Goal: Information Seeking & Learning: Learn about a topic

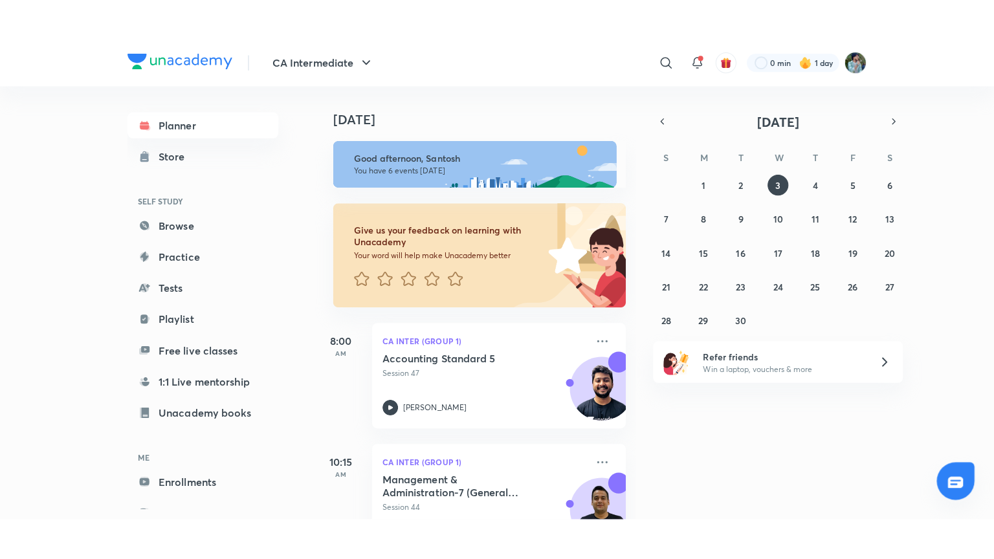
scroll to position [368, 0]
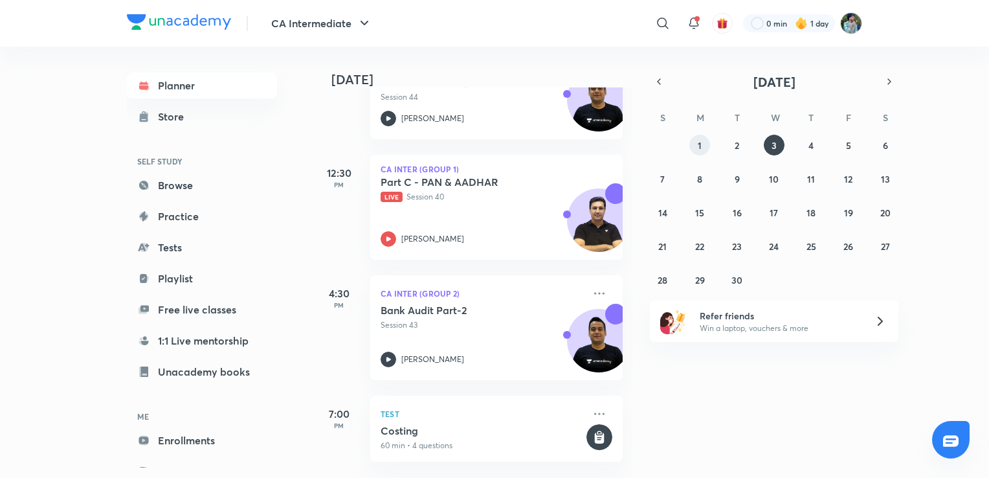
click at [696, 147] on button "1" at bounding box center [699, 145] width 21 height 21
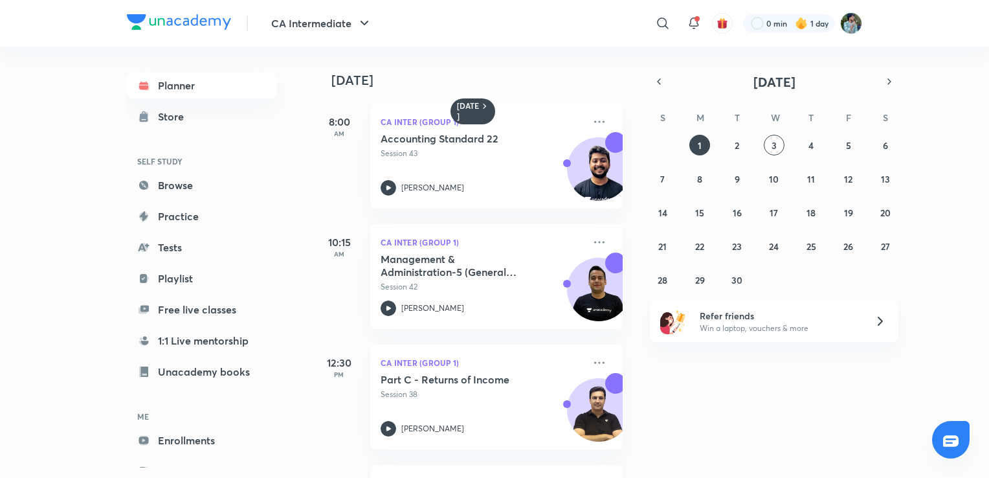
click at [513, 221] on div "10:15 AM CA Inter (Group 1) Management & Administration-5 (General Meeting) Ses…" at bounding box center [467, 268] width 309 height 120
click at [390, 190] on icon at bounding box center [388, 188] width 16 height 16
